Goal: Task Accomplishment & Management: Manage account settings

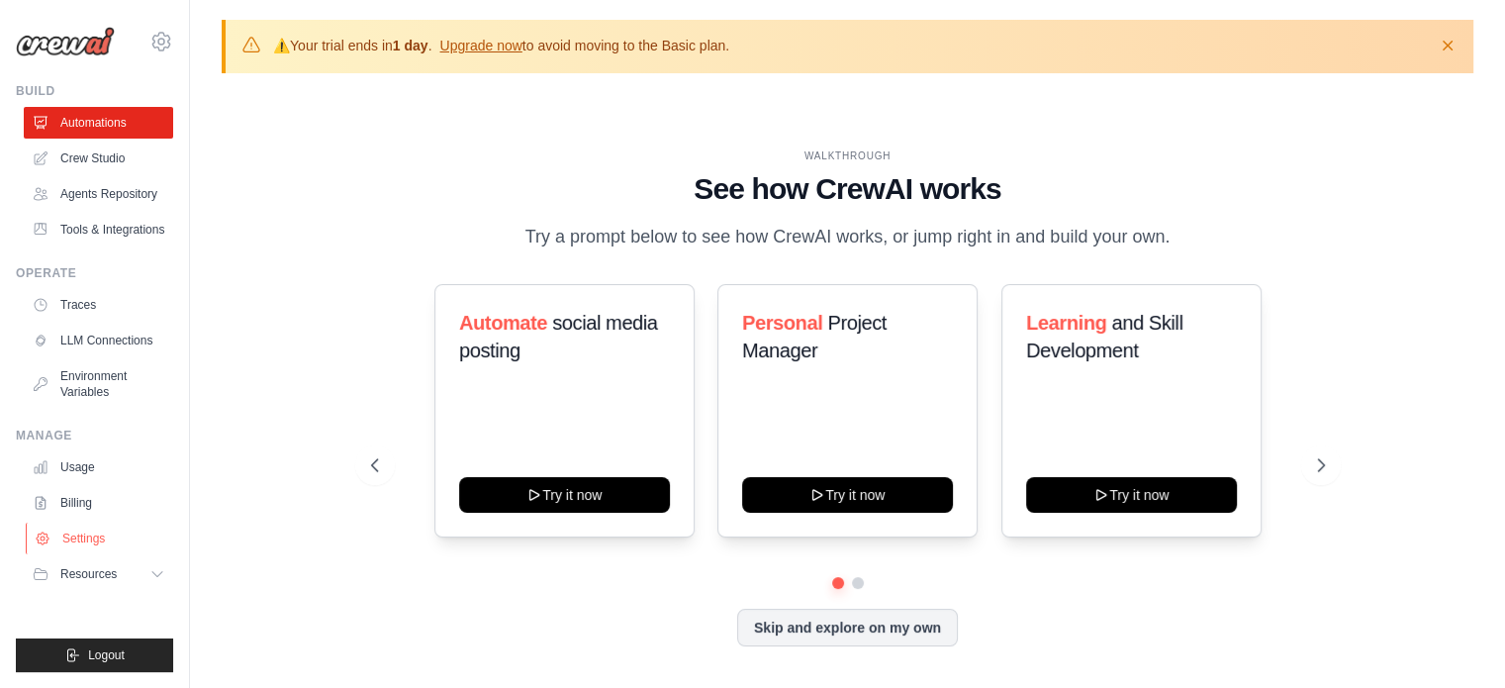
click at [119, 532] on link "Settings" at bounding box center [100, 538] width 149 height 32
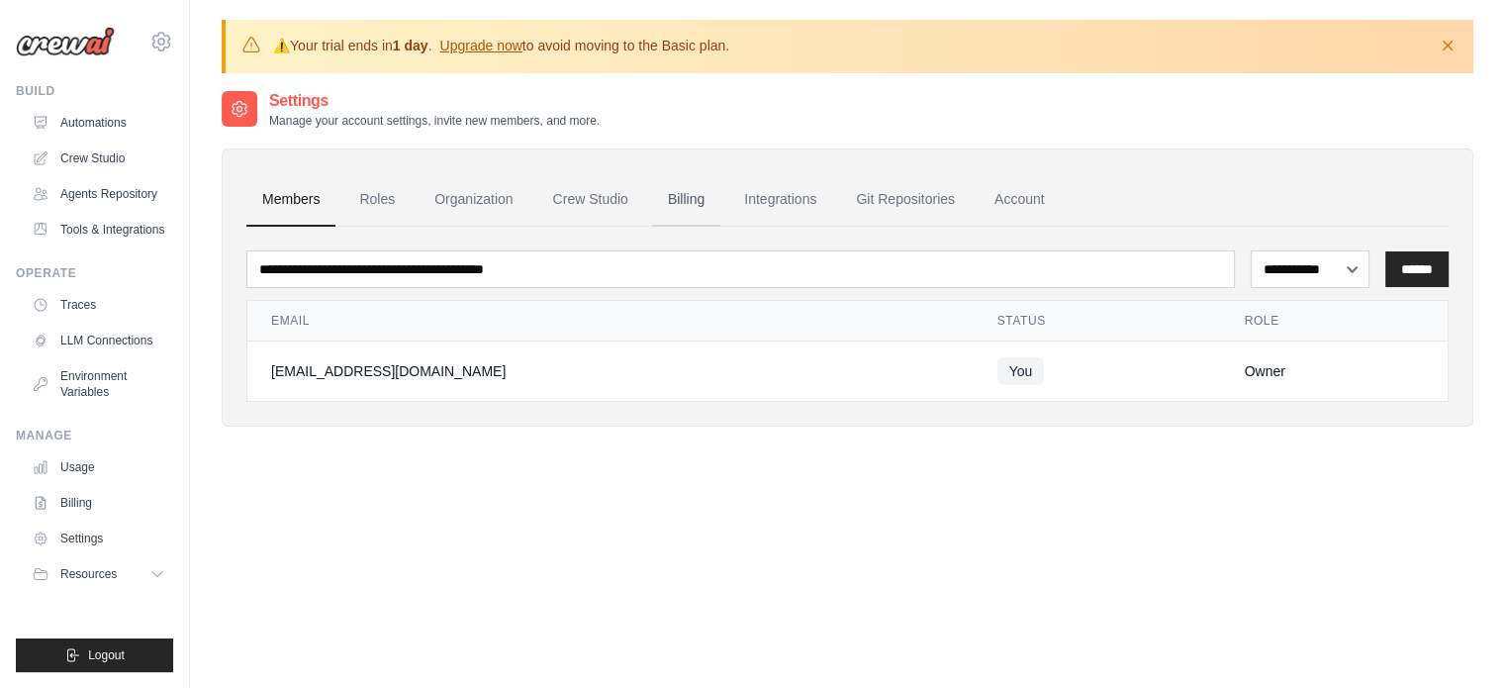
click at [681, 188] on link "Billing" at bounding box center [686, 199] width 68 height 53
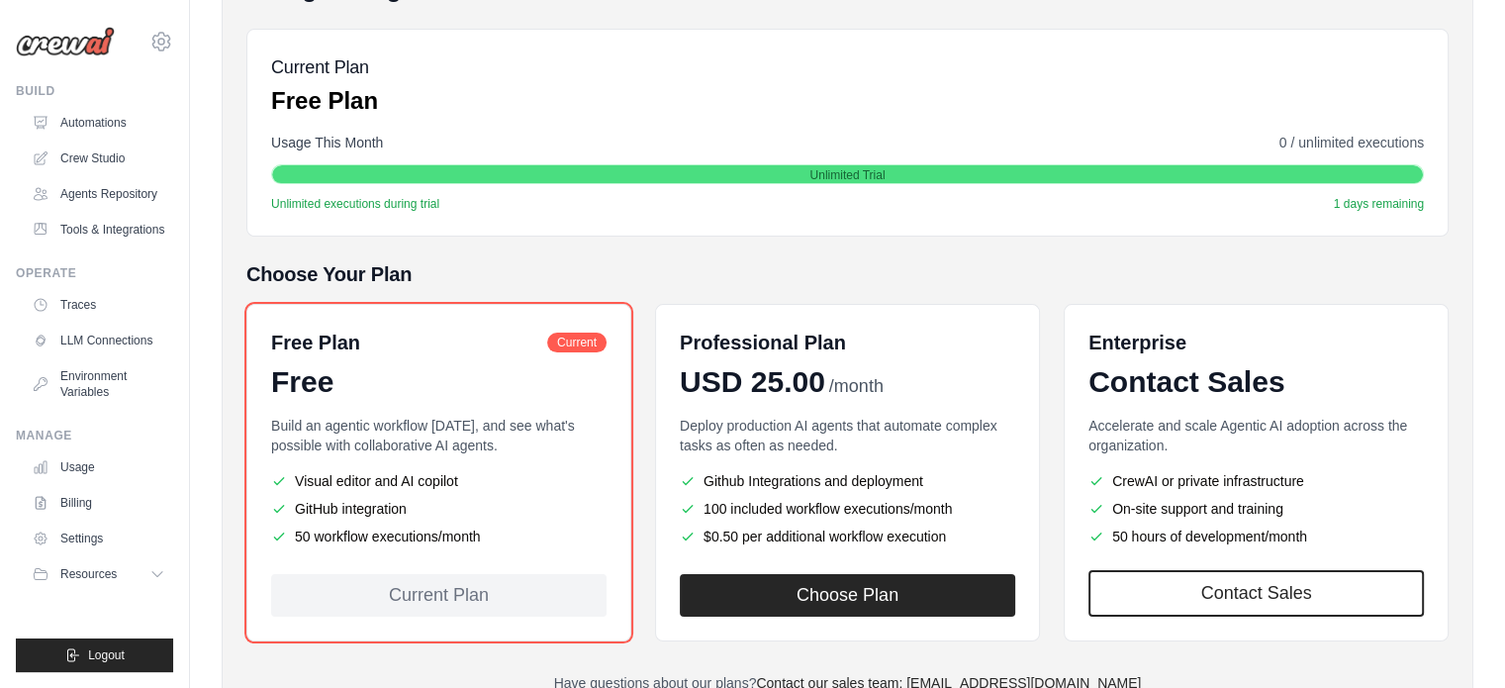
scroll to position [280, 0]
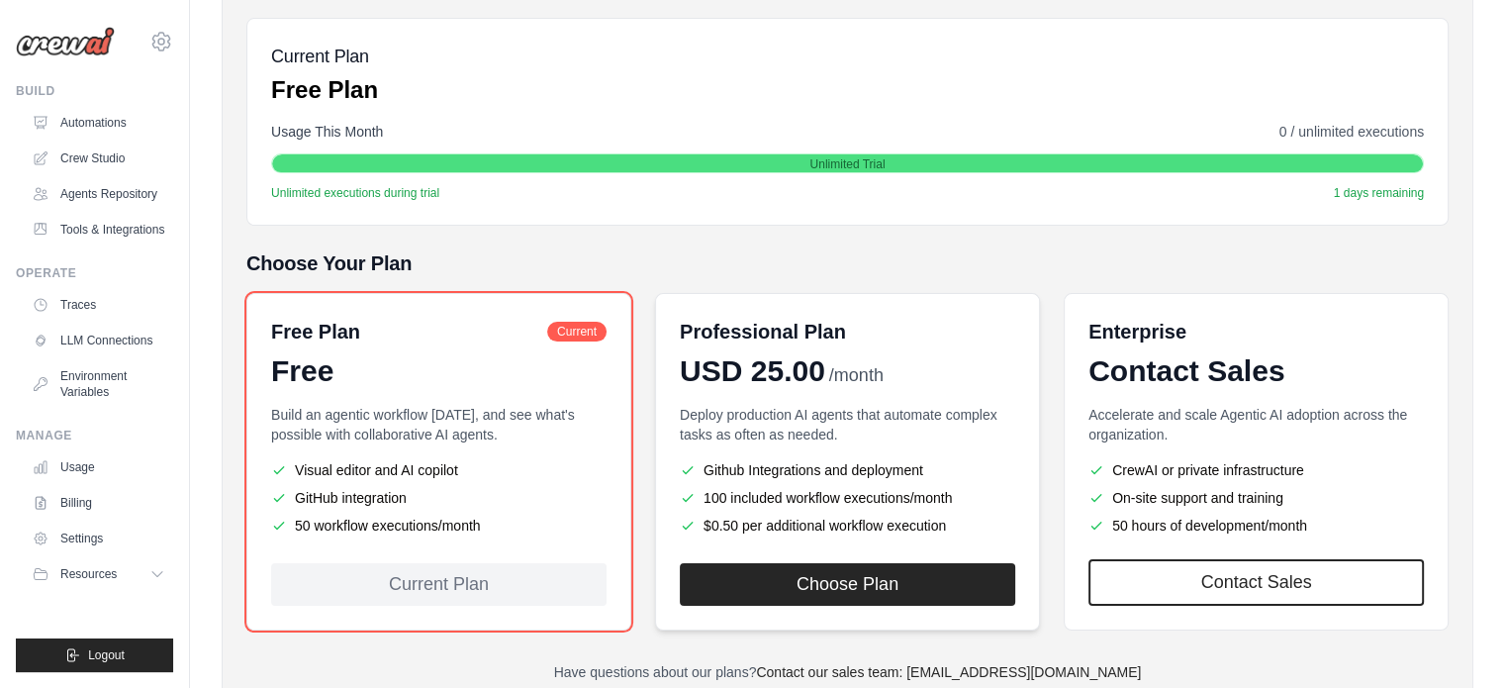
click at [974, 426] on p "Deploy production AI agents that automate complex tasks as often as needed." at bounding box center [847, 425] width 335 height 40
click at [859, 338] on div "Professional Plan" at bounding box center [847, 332] width 335 height 28
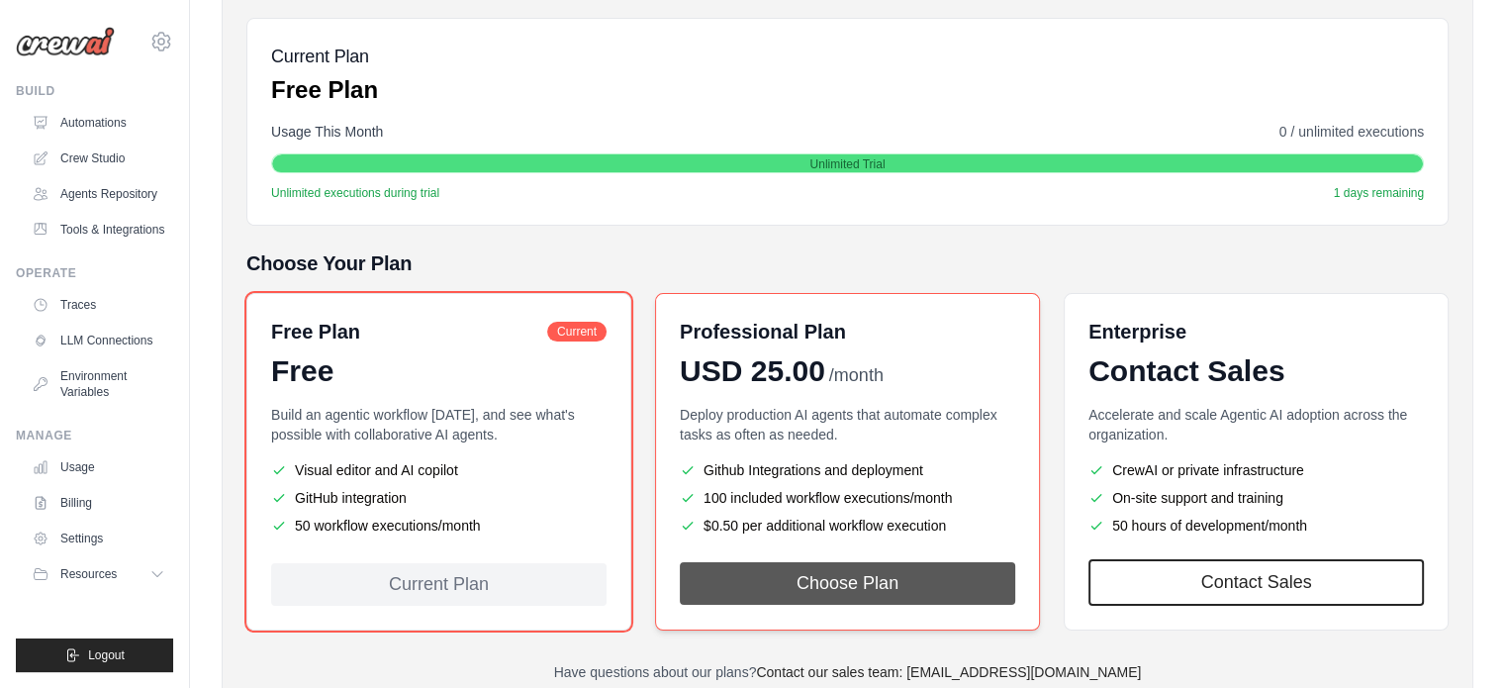
click at [806, 565] on button "Choose Plan" at bounding box center [847, 583] width 335 height 43
